Goal: Task Accomplishment & Management: Manage account settings

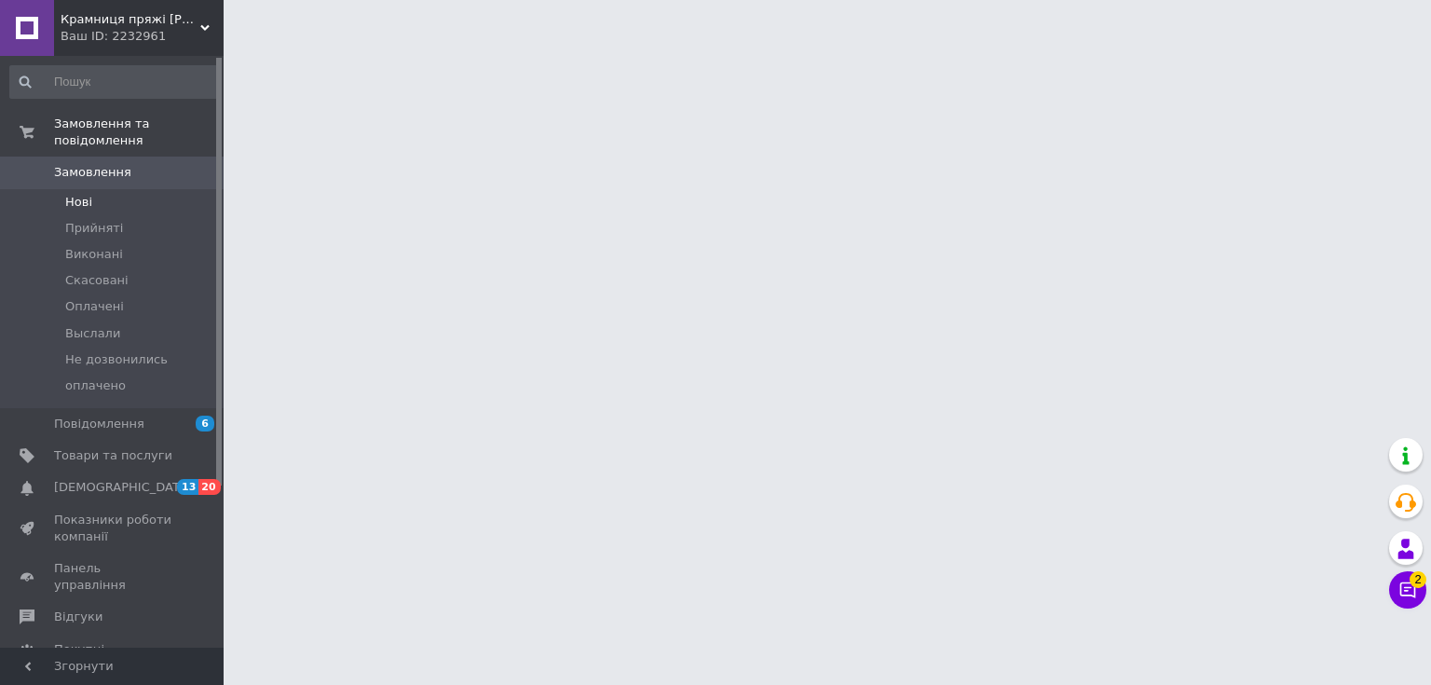
click at [77, 194] on span "Нові" at bounding box center [78, 202] width 27 height 17
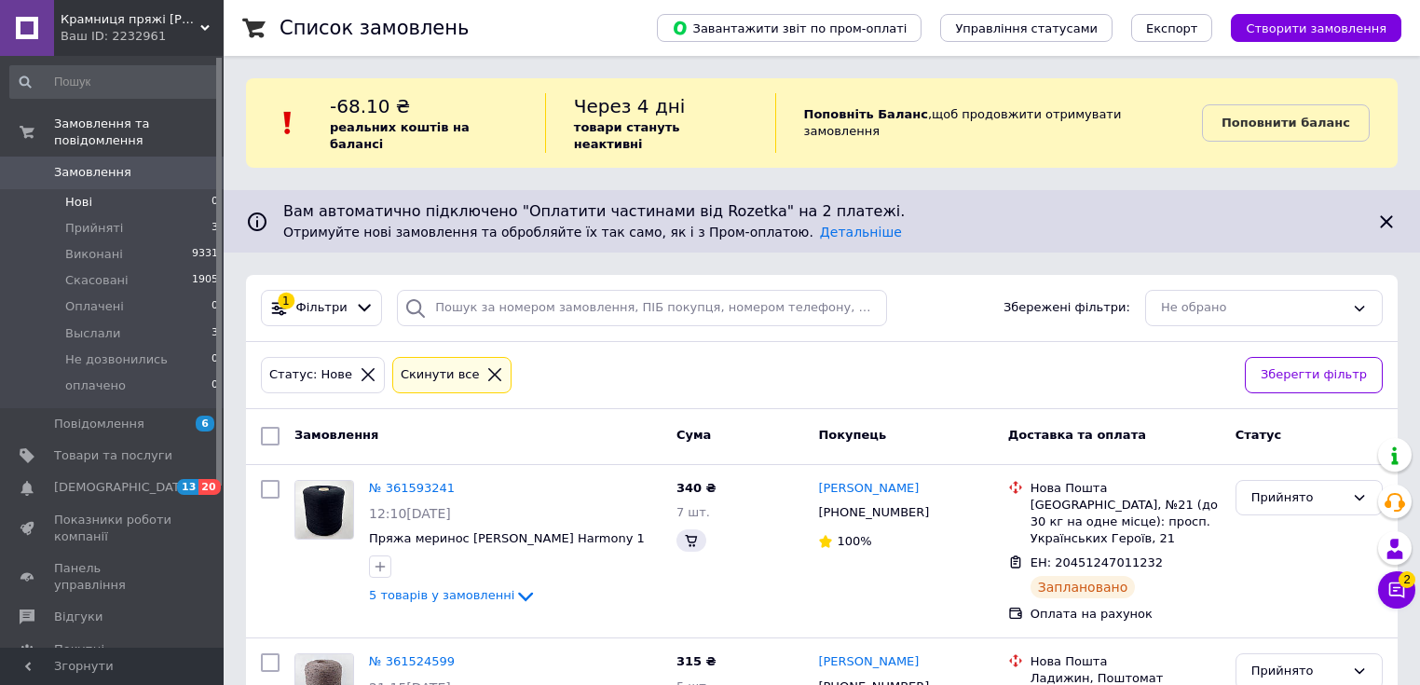
click at [127, 189] on li "Нові 0" at bounding box center [114, 202] width 229 height 26
click at [94, 220] on span "Прийняті" at bounding box center [94, 228] width 58 height 17
click at [78, 194] on span "Нові" at bounding box center [78, 202] width 27 height 17
click at [119, 415] on span "Повідомлення" at bounding box center [99, 423] width 90 height 17
